Goal: Task Accomplishment & Management: Use online tool/utility

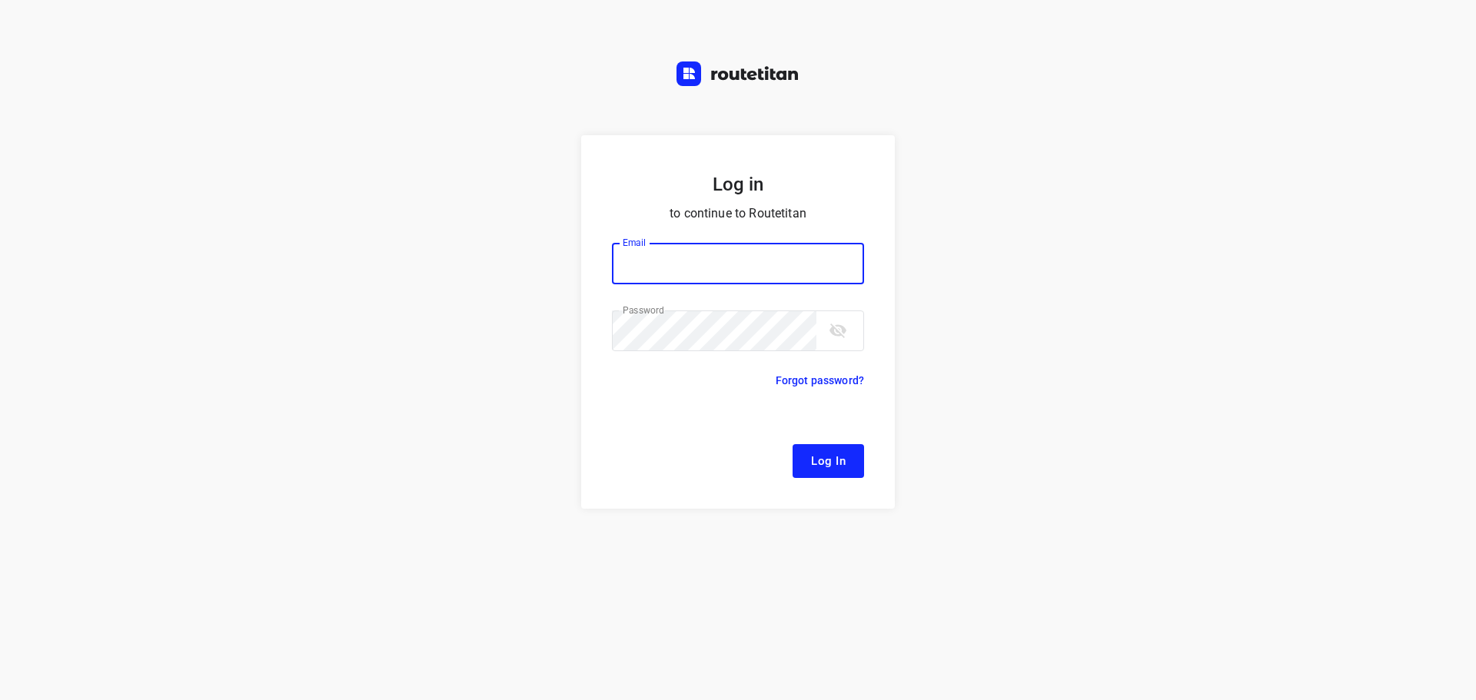
type input "[EMAIL_ADDRESS][DOMAIN_NAME]"
click at [842, 464] on span "Log In" at bounding box center [828, 461] width 35 height 20
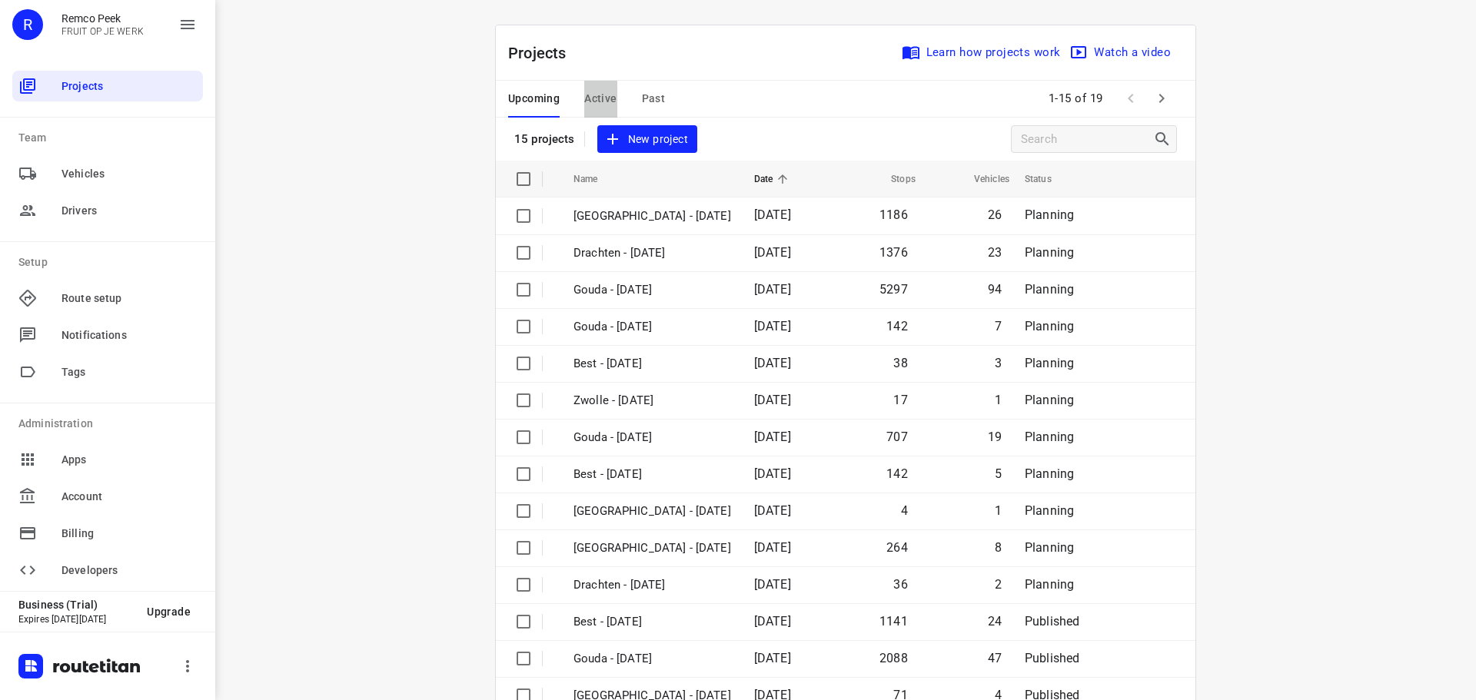
click at [608, 101] on span "Active" at bounding box center [600, 98] width 32 height 19
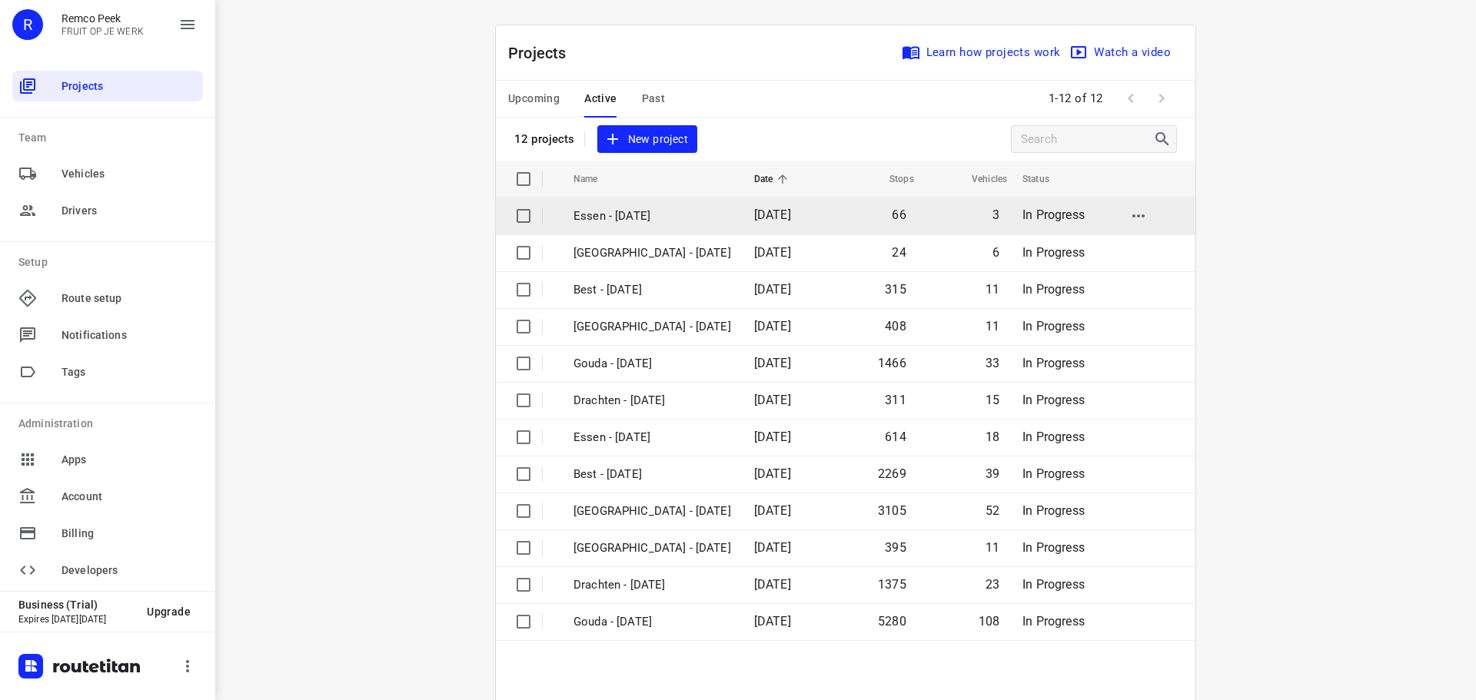
click at [672, 221] on p "Essen - [DATE]" at bounding box center [652, 217] width 158 height 18
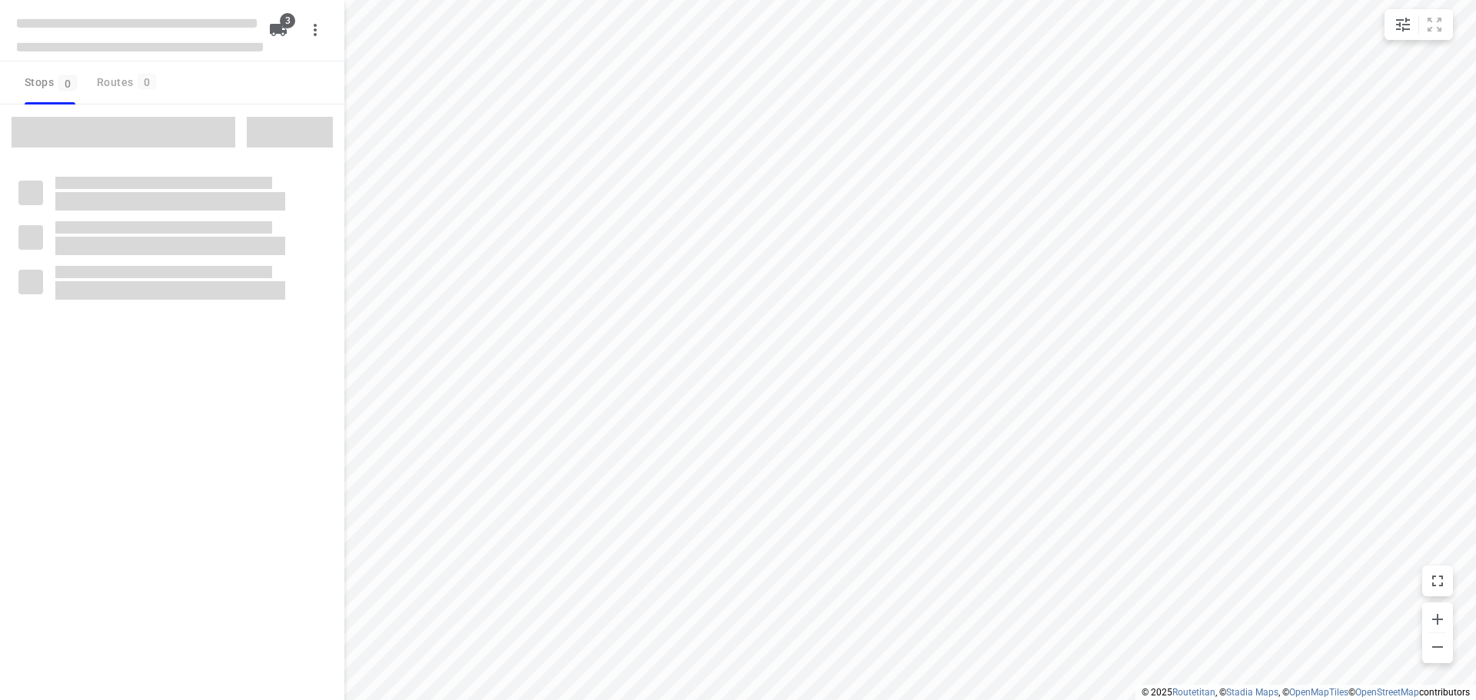
checkbox input "true"
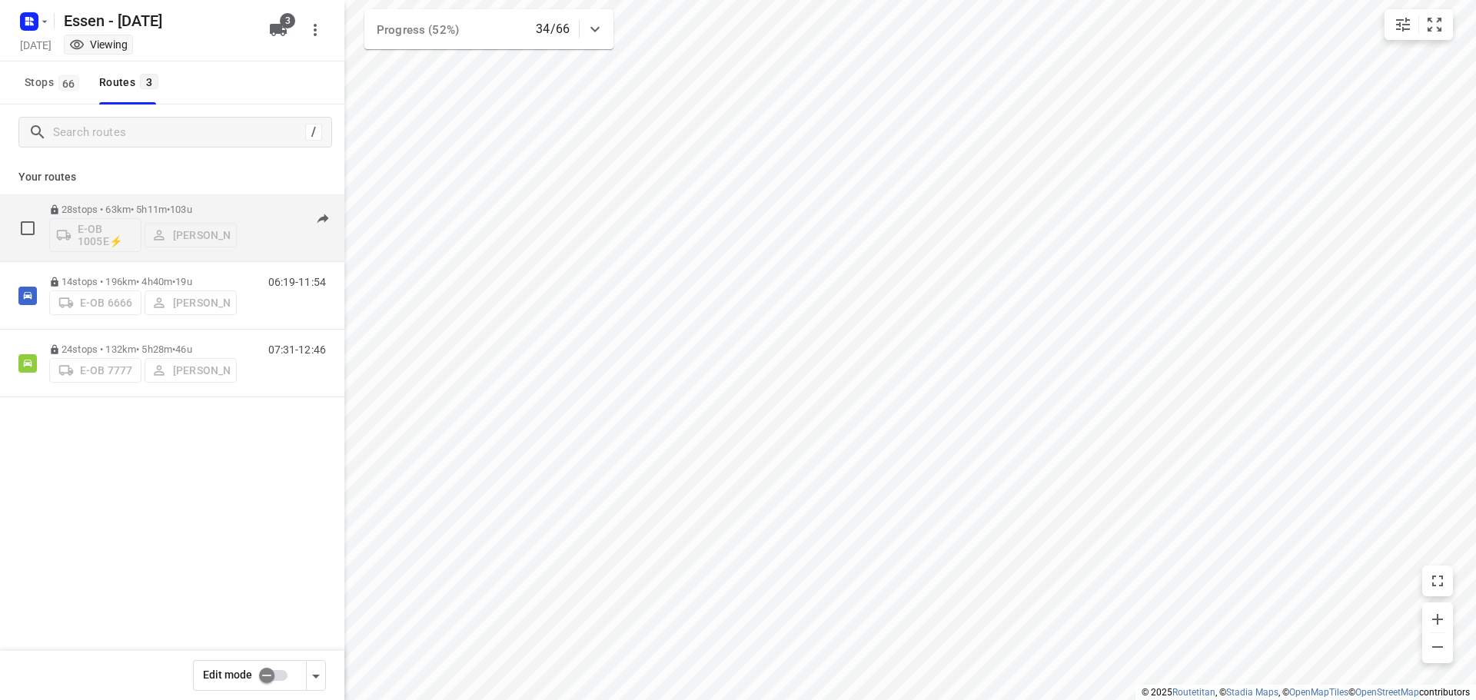
click at [254, 233] on div "06:50-12:19" at bounding box center [287, 232] width 77 height 56
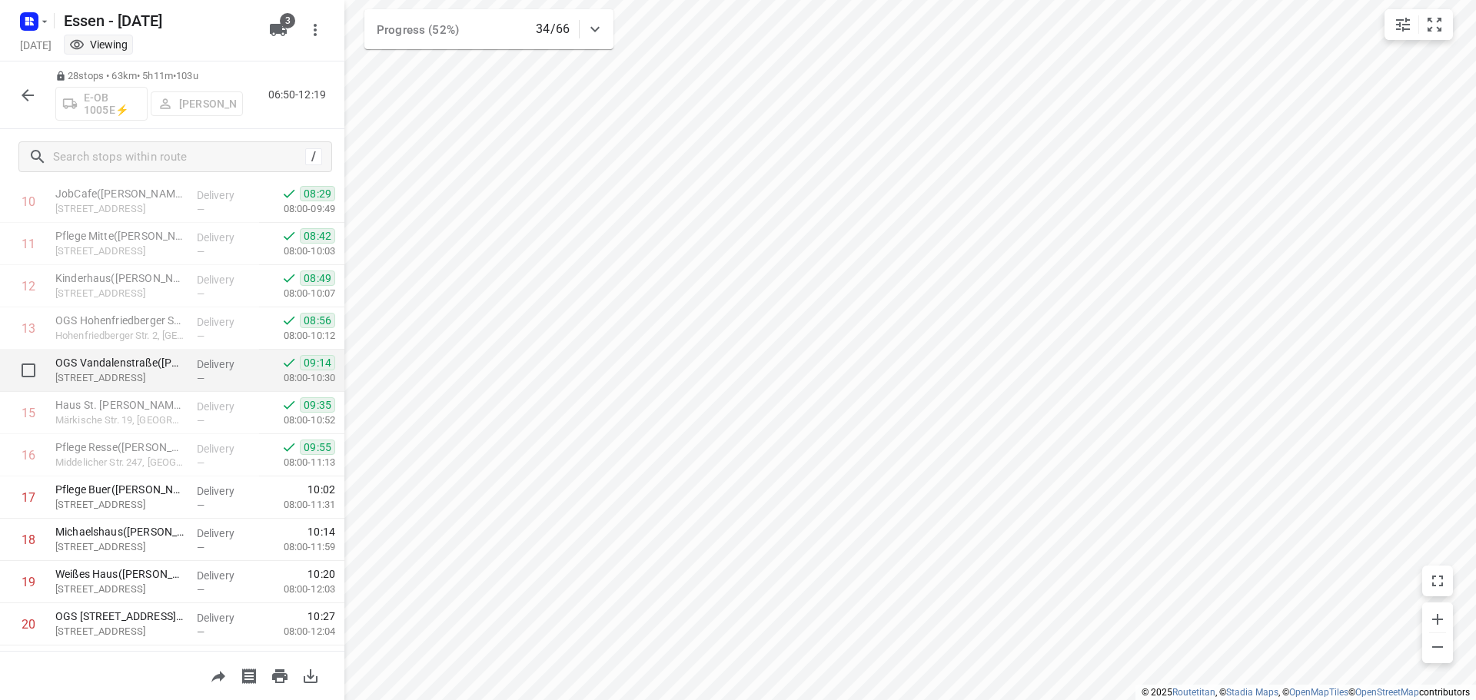
scroll to position [836, 0]
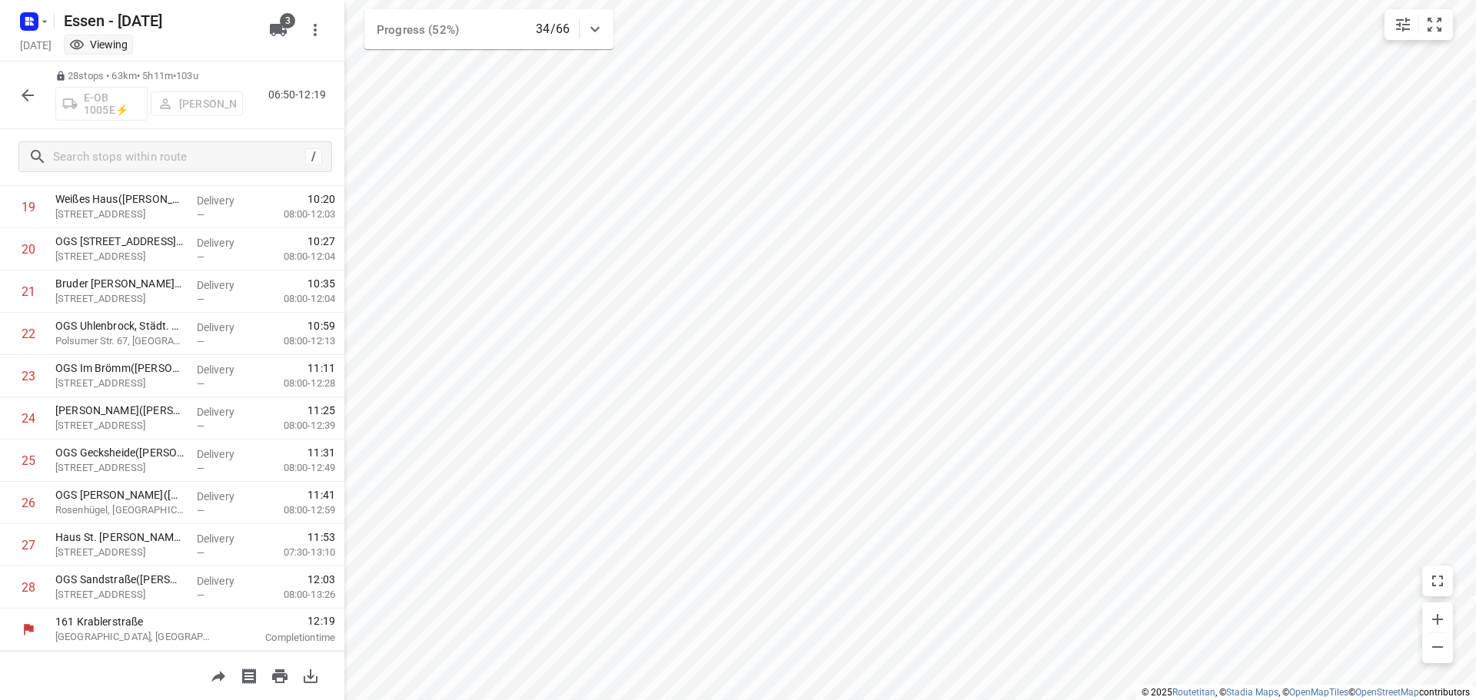
click at [25, 102] on icon "button" at bounding box center [27, 95] width 18 height 18
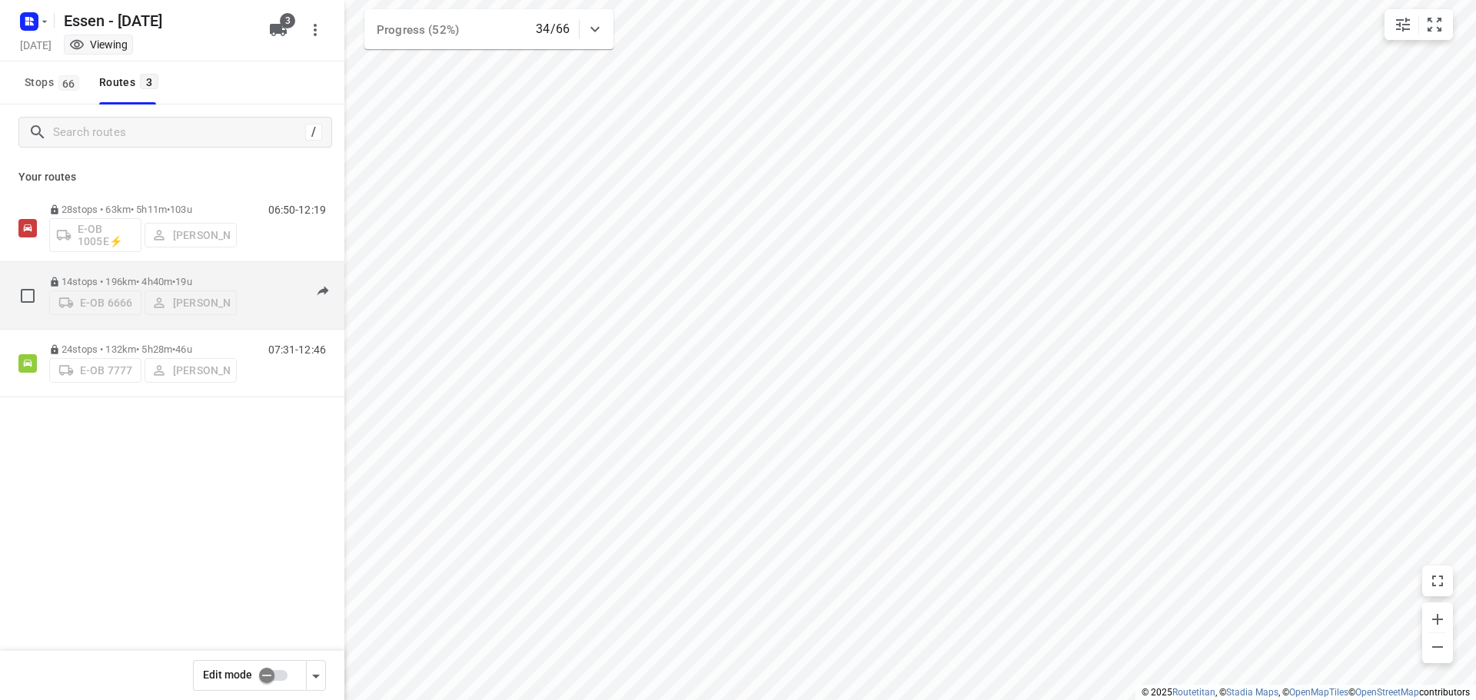
click at [227, 321] on div "14 stops • 196km • 4h40m • [DATE] E-OB 6666 [PERSON_NAME]" at bounding box center [143, 295] width 188 height 55
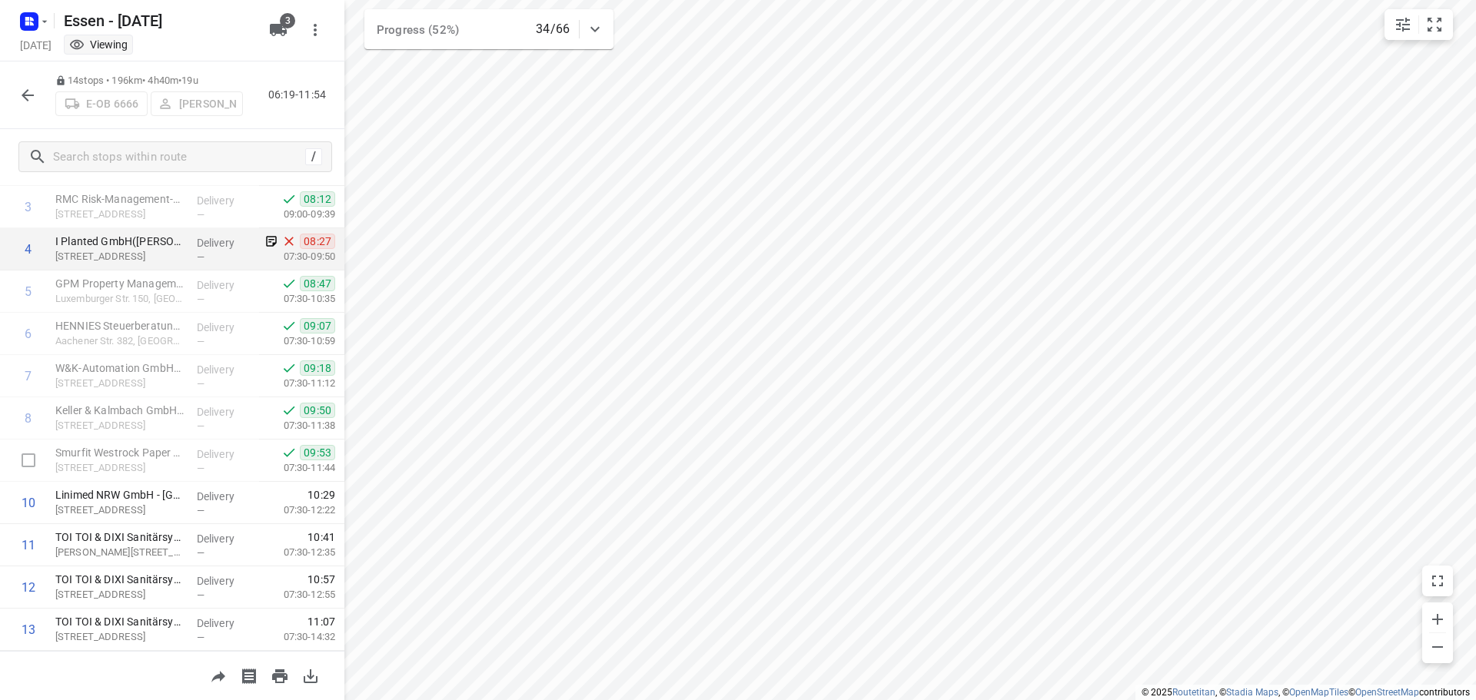
scroll to position [244, 0]
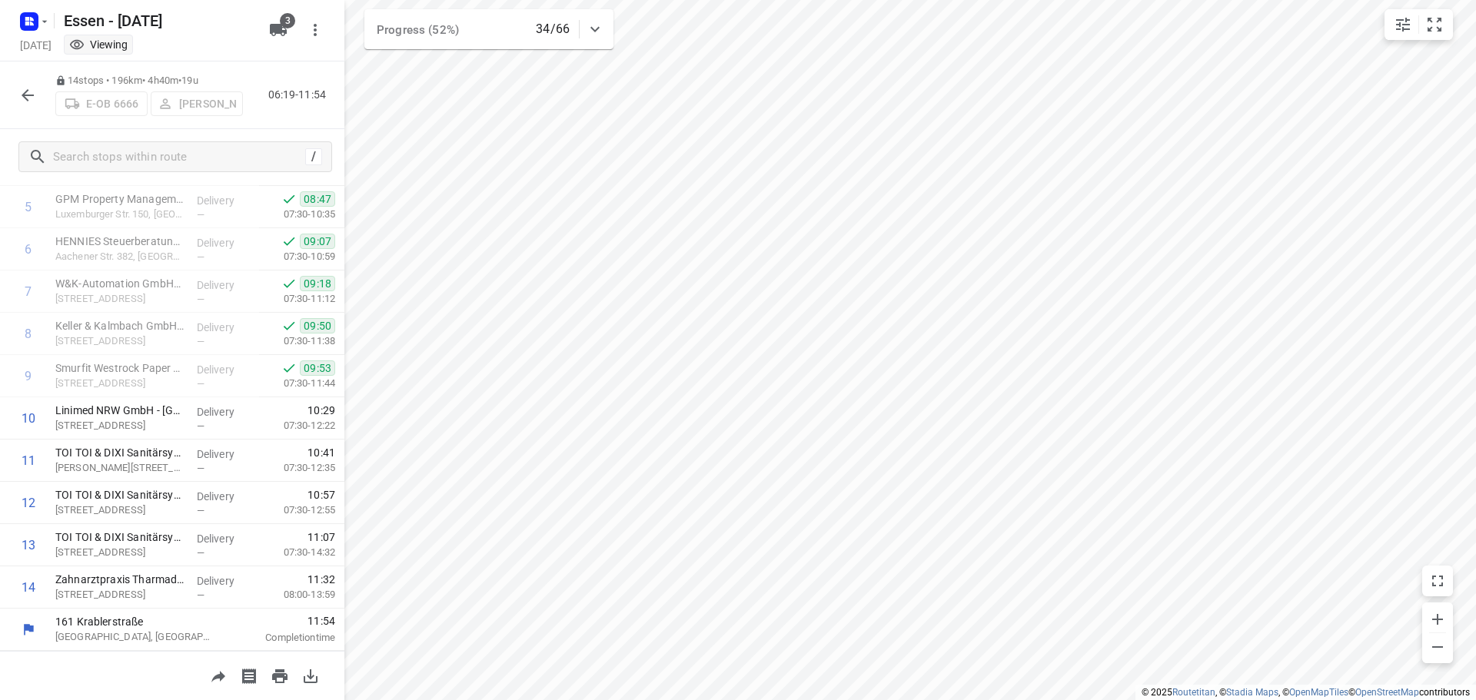
click at [25, 98] on icon "button" at bounding box center [28, 95] width 12 height 12
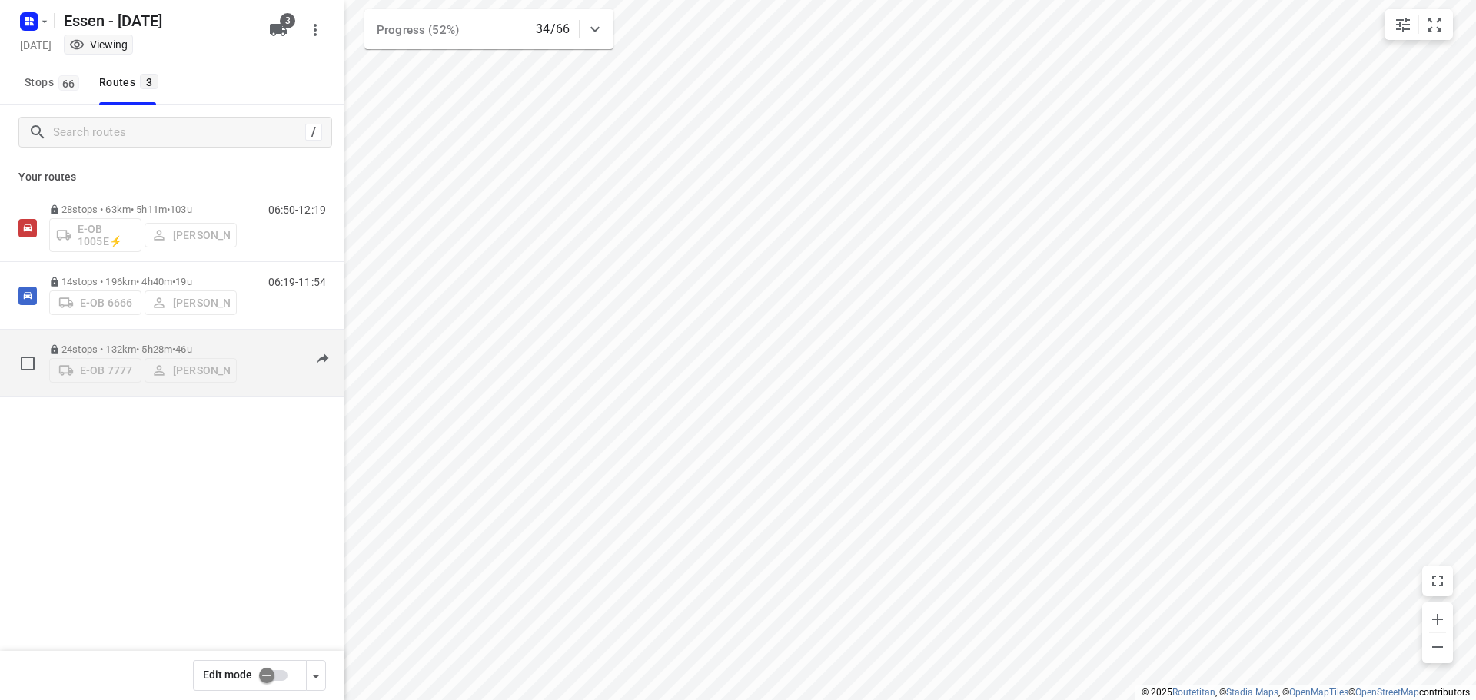
click at [246, 371] on div "24 stops • 132km • 5h28m • [DATE] E-OB 7777 [PERSON_NAME] 07:31-12:46" at bounding box center [196, 363] width 295 height 55
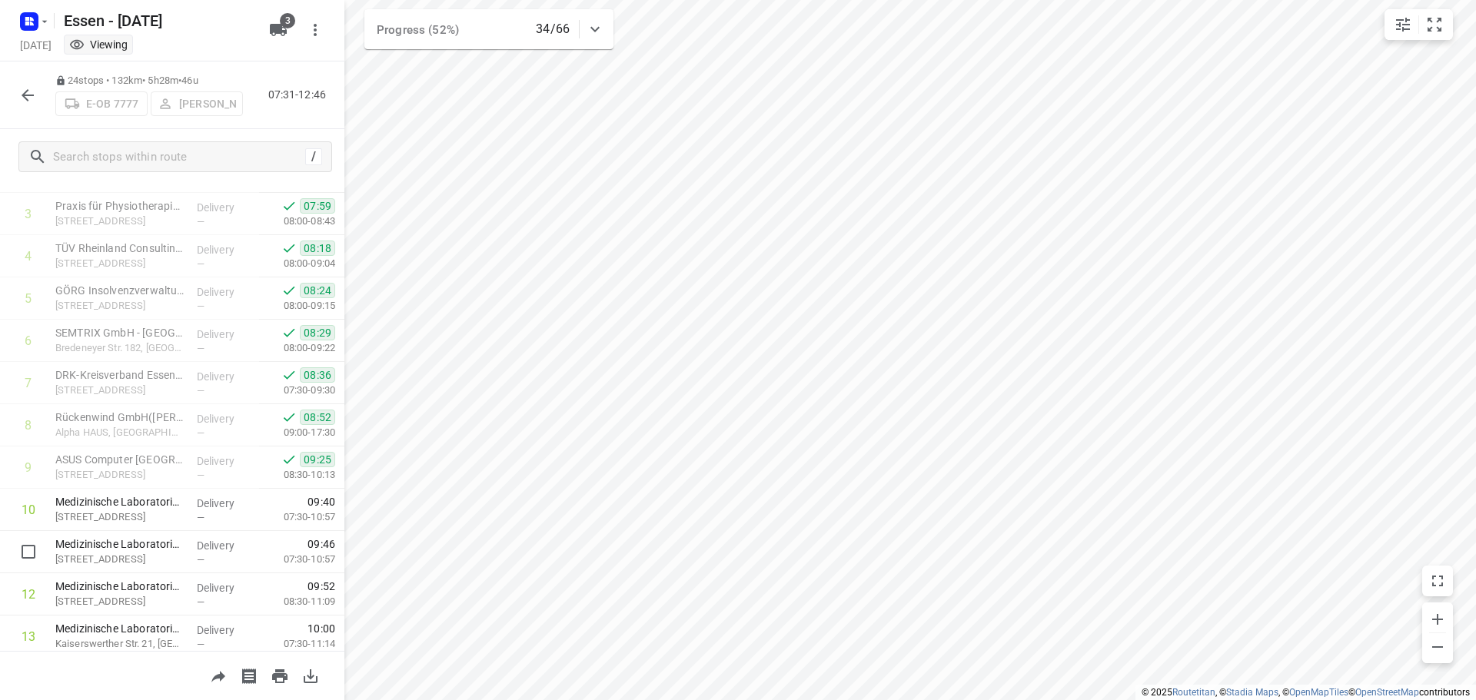
scroll to position [0, 0]
